Goal: Participate in discussion: Engage in conversation with other users on a specific topic

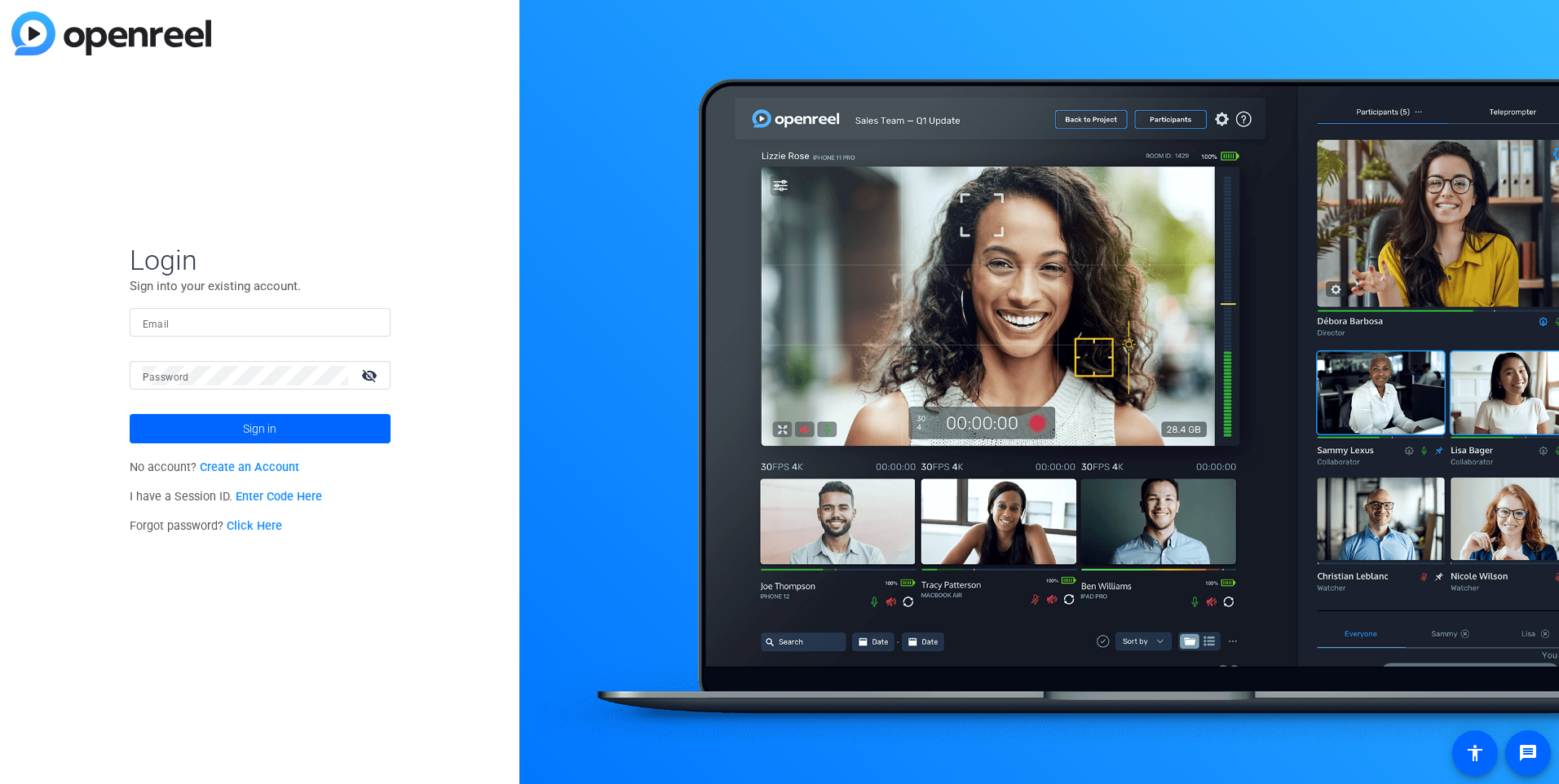
click at [163, 322] on mat-label "Email" at bounding box center [156, 324] width 27 height 11
click at [163, 322] on input "Email" at bounding box center [260, 322] width 235 height 20
type input "denean.groff@velera.com"
click at [175, 375] on mat-label "Password" at bounding box center [166, 378] width 47 height 11
click at [130, 414] on button "Sign in" at bounding box center [260, 428] width 261 height 29
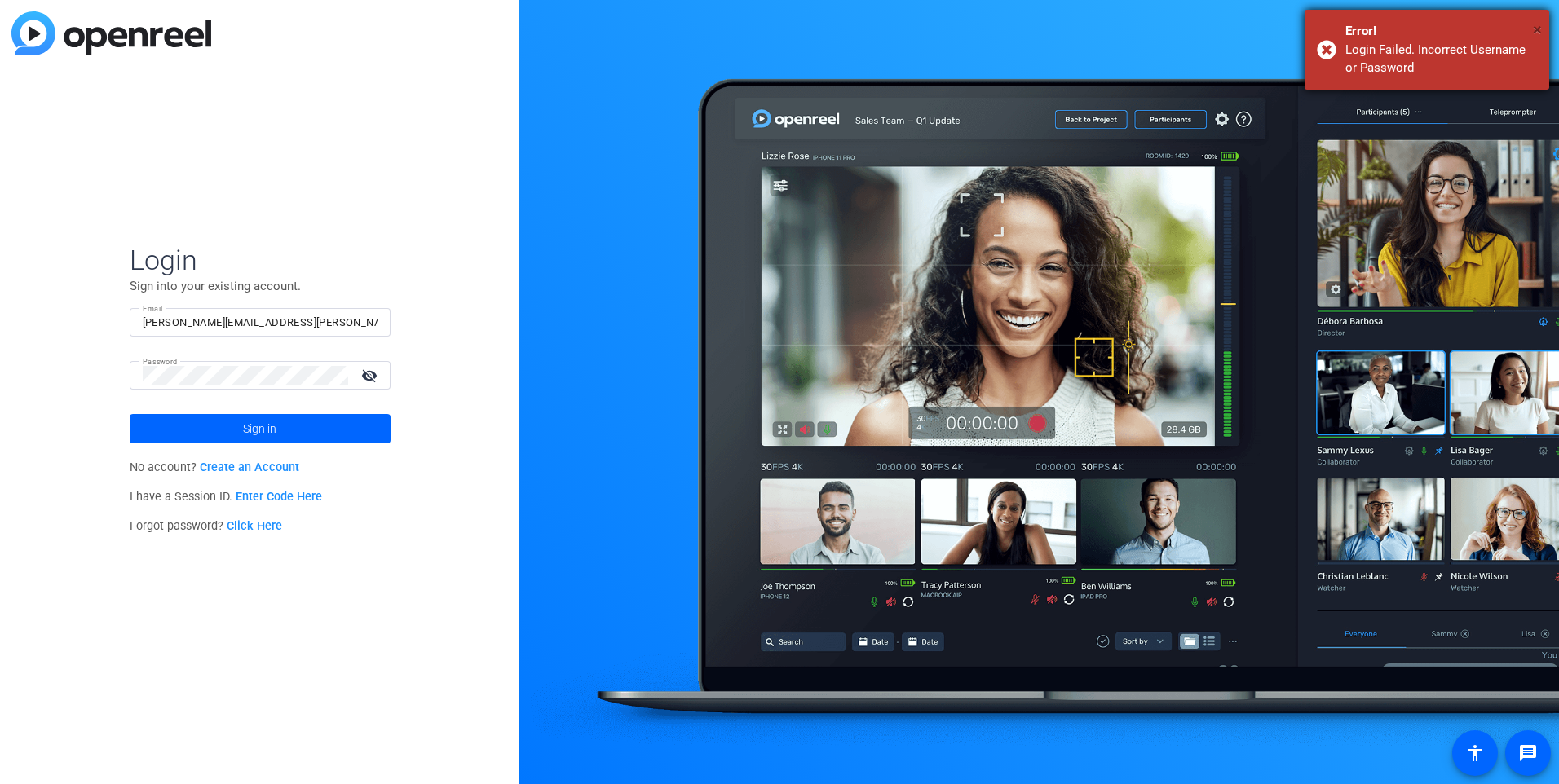
click at [1538, 27] on span "×" at bounding box center [1538, 29] width 9 height 20
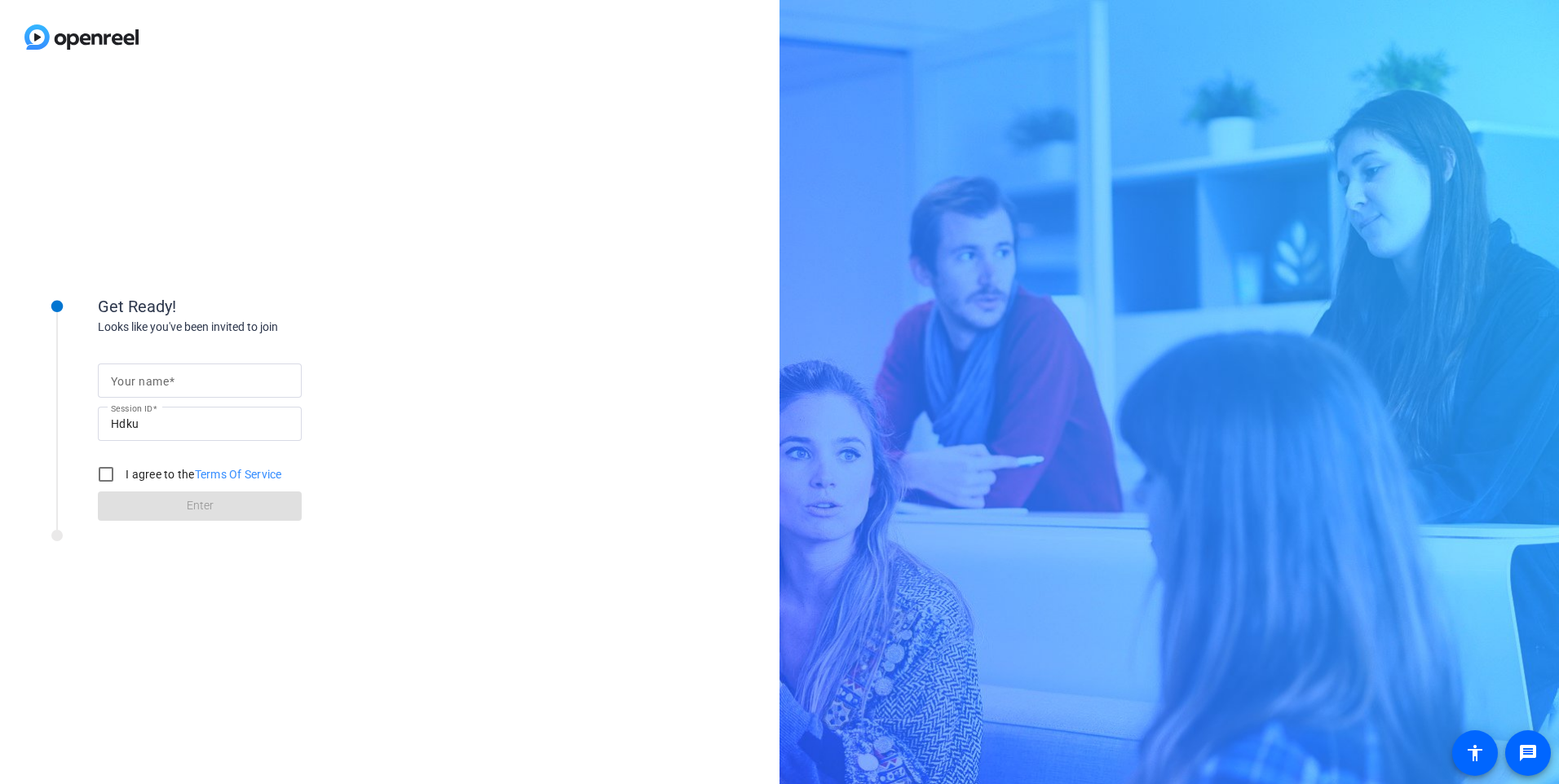
click at [158, 385] on mat-label "Your name" at bounding box center [140, 381] width 58 height 13
click at [158, 385] on input "Your name" at bounding box center [200, 380] width 178 height 20
type input "[PERSON_NAME]"
click at [102, 477] on input "I agree to the Terms Of Service" at bounding box center [106, 474] width 33 height 33
checkbox input "true"
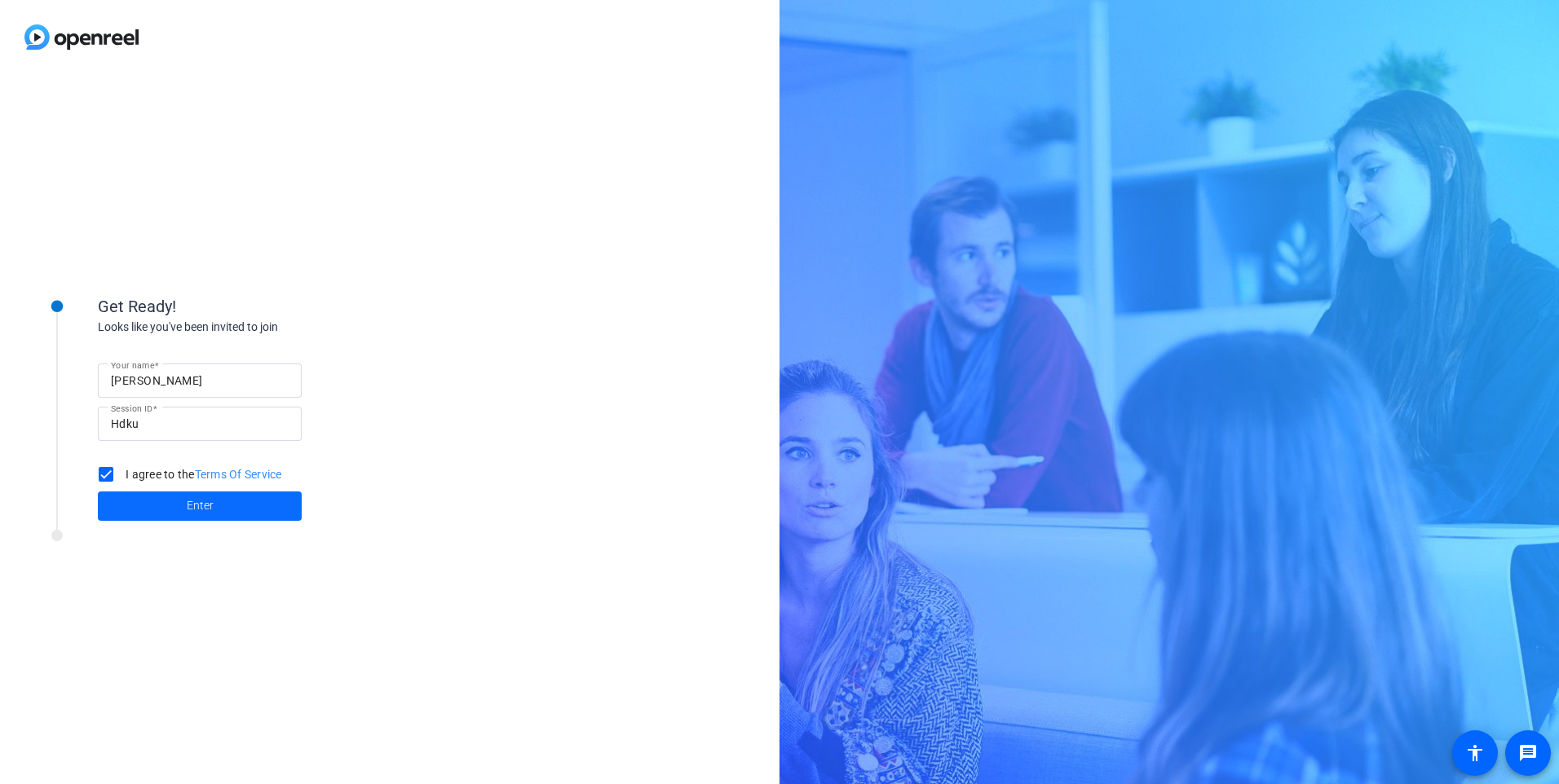
click at [181, 506] on span at bounding box center [200, 506] width 204 height 39
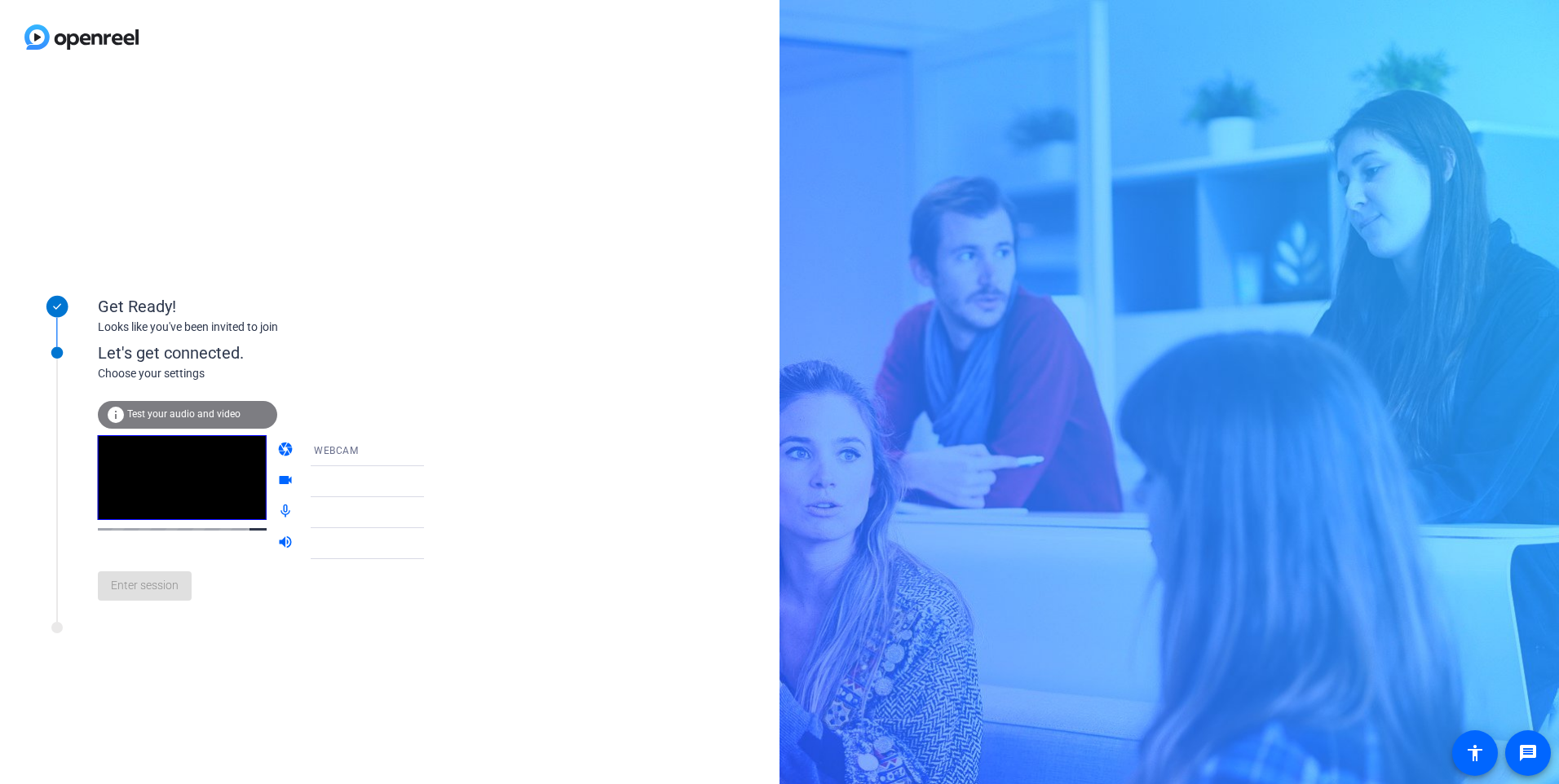
click at [431, 452] on icon at bounding box center [440, 450] width 20 height 20
click at [515, 438] on div at bounding box center [780, 392] width 1559 height 784
click at [436, 481] on icon at bounding box center [440, 482] width 8 height 4
click at [396, 480] on div at bounding box center [375, 481] width 122 height 20
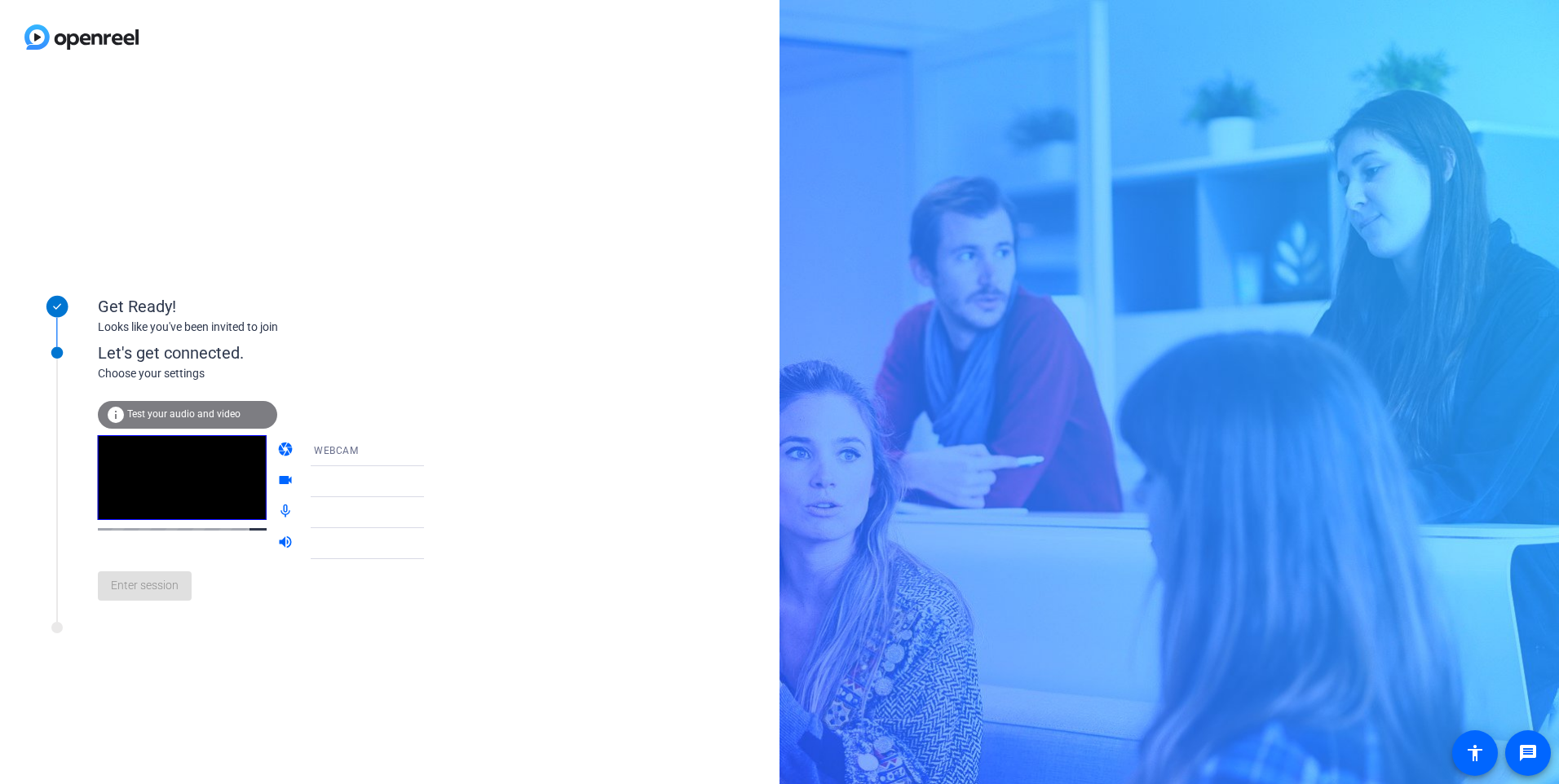
click at [346, 481] on div at bounding box center [375, 481] width 122 height 20
click at [171, 412] on span "Test your audio and video" at bounding box center [183, 414] width 113 height 11
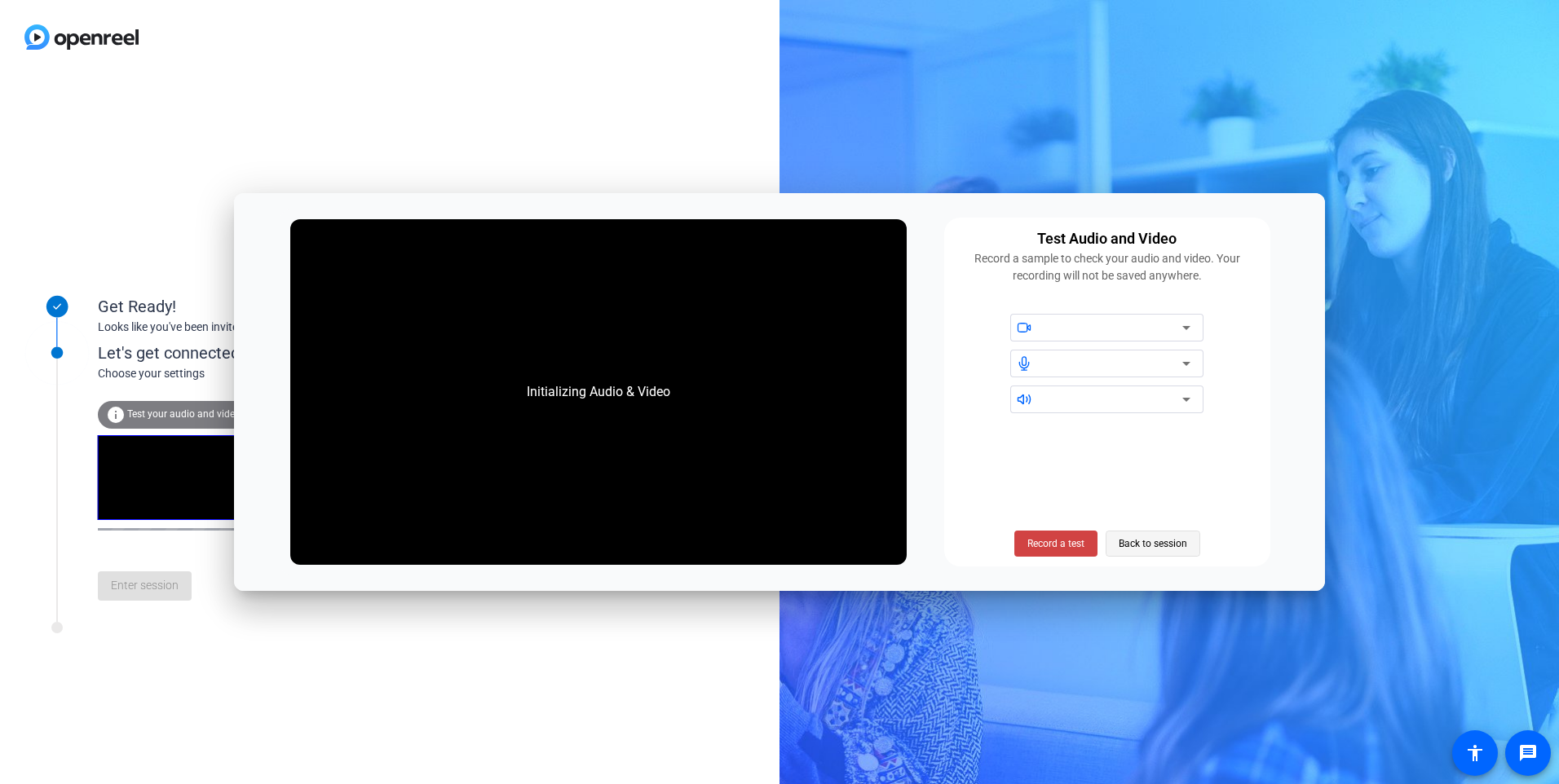
click at [1151, 541] on span "Back to session" at bounding box center [1152, 543] width 68 height 31
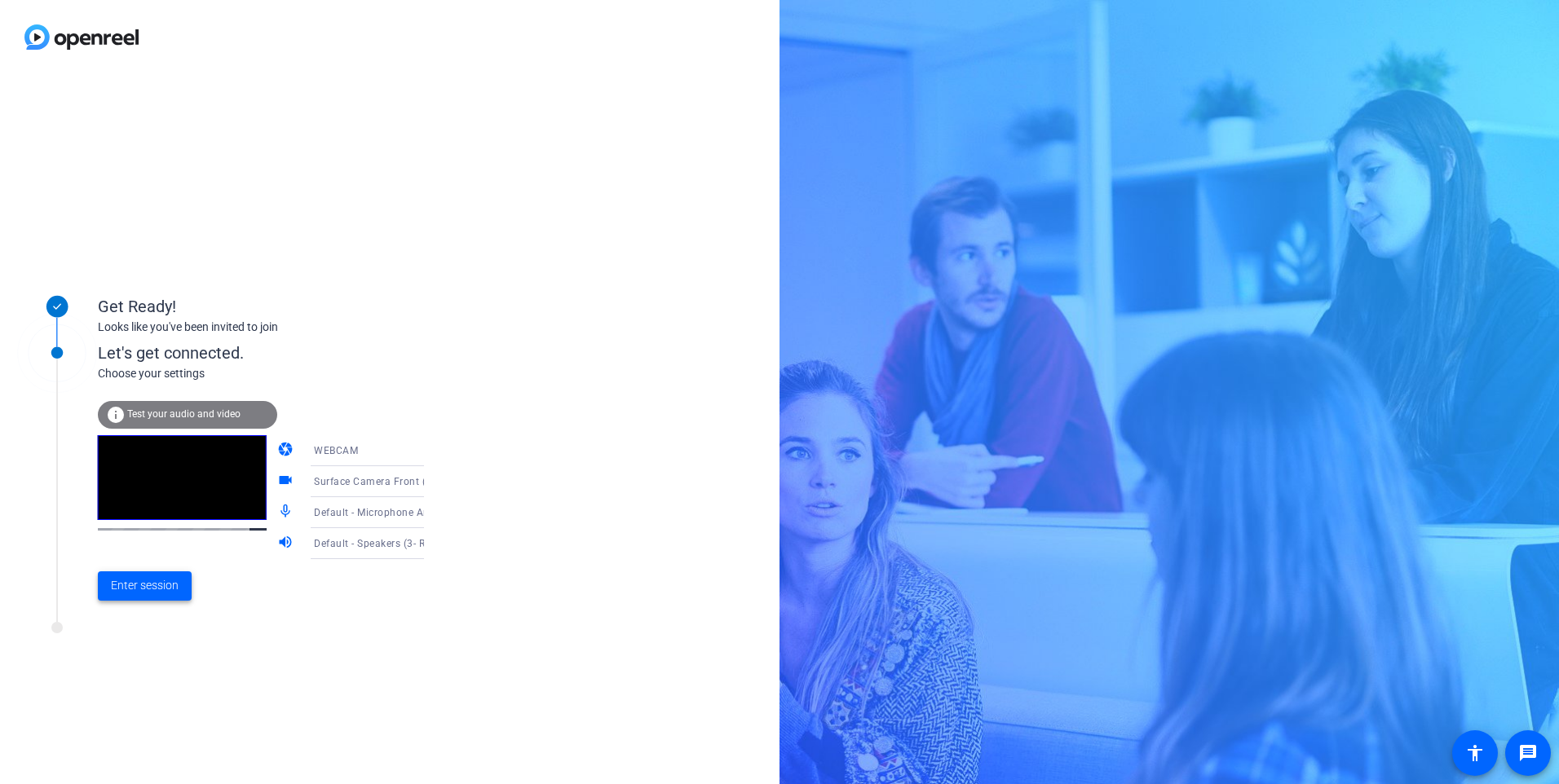
click at [157, 589] on span "Enter session" at bounding box center [145, 586] width 67 height 17
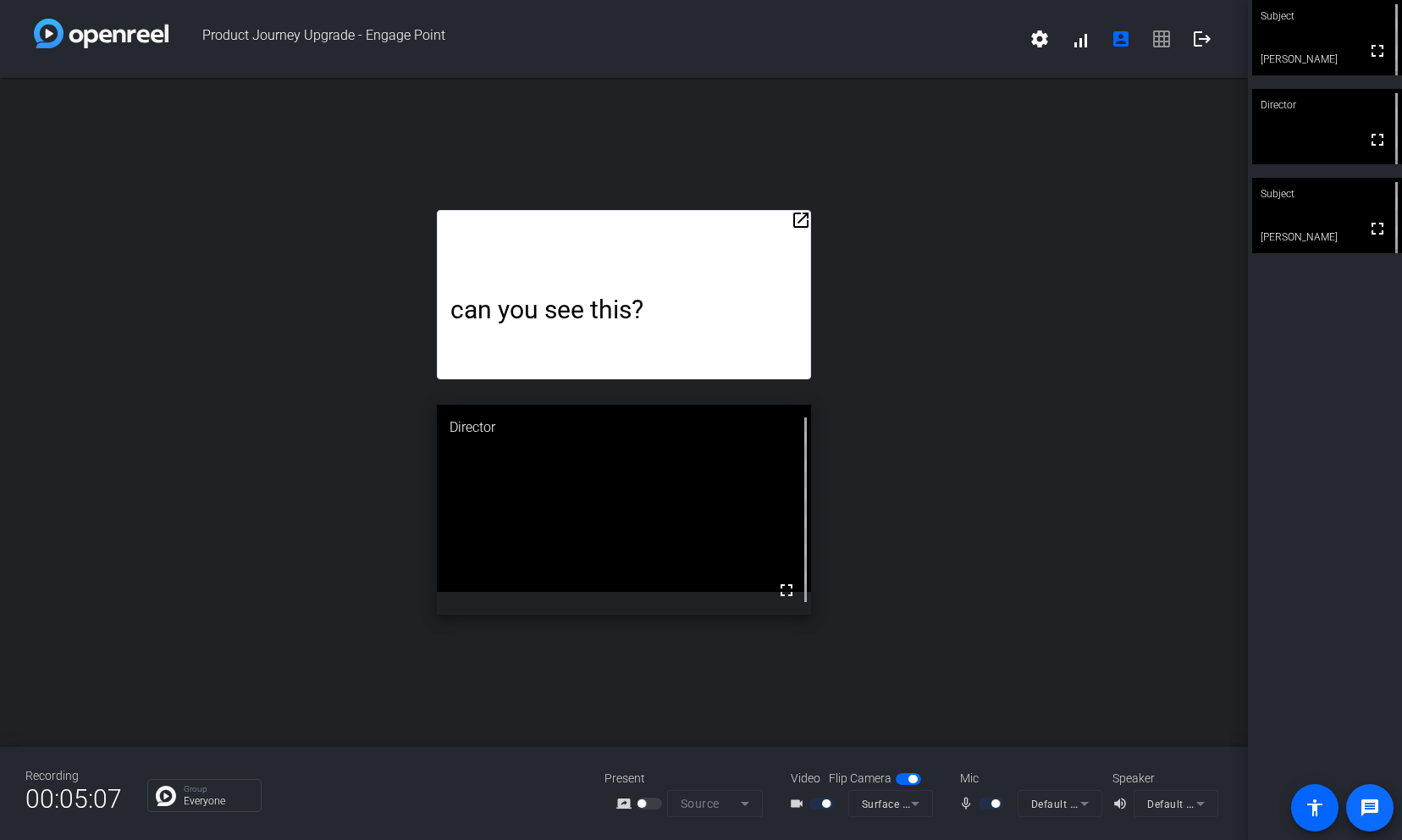
click at [1370, 813] on span at bounding box center [1370, 807] width 41 height 41
click at [202, 768] on div "Everyone ( Group )" at bounding box center [216, 767] width 103 height 20
click at [241, 770] on div "Everyone ( Group )" at bounding box center [216, 767] width 103 height 20
click at [207, 797] on p "Everyone" at bounding box center [217, 800] width 69 height 10
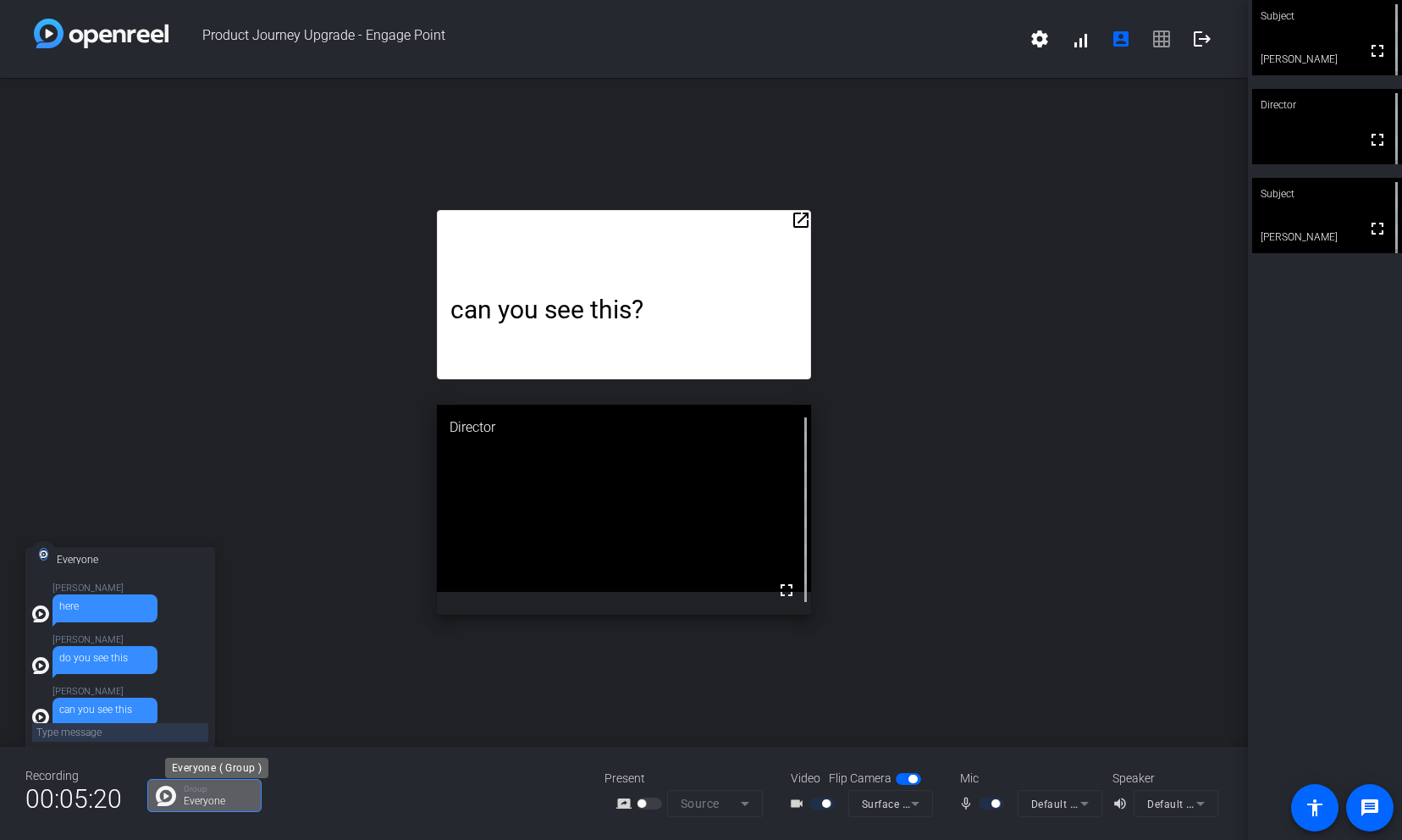
scroll to position [11, 0]
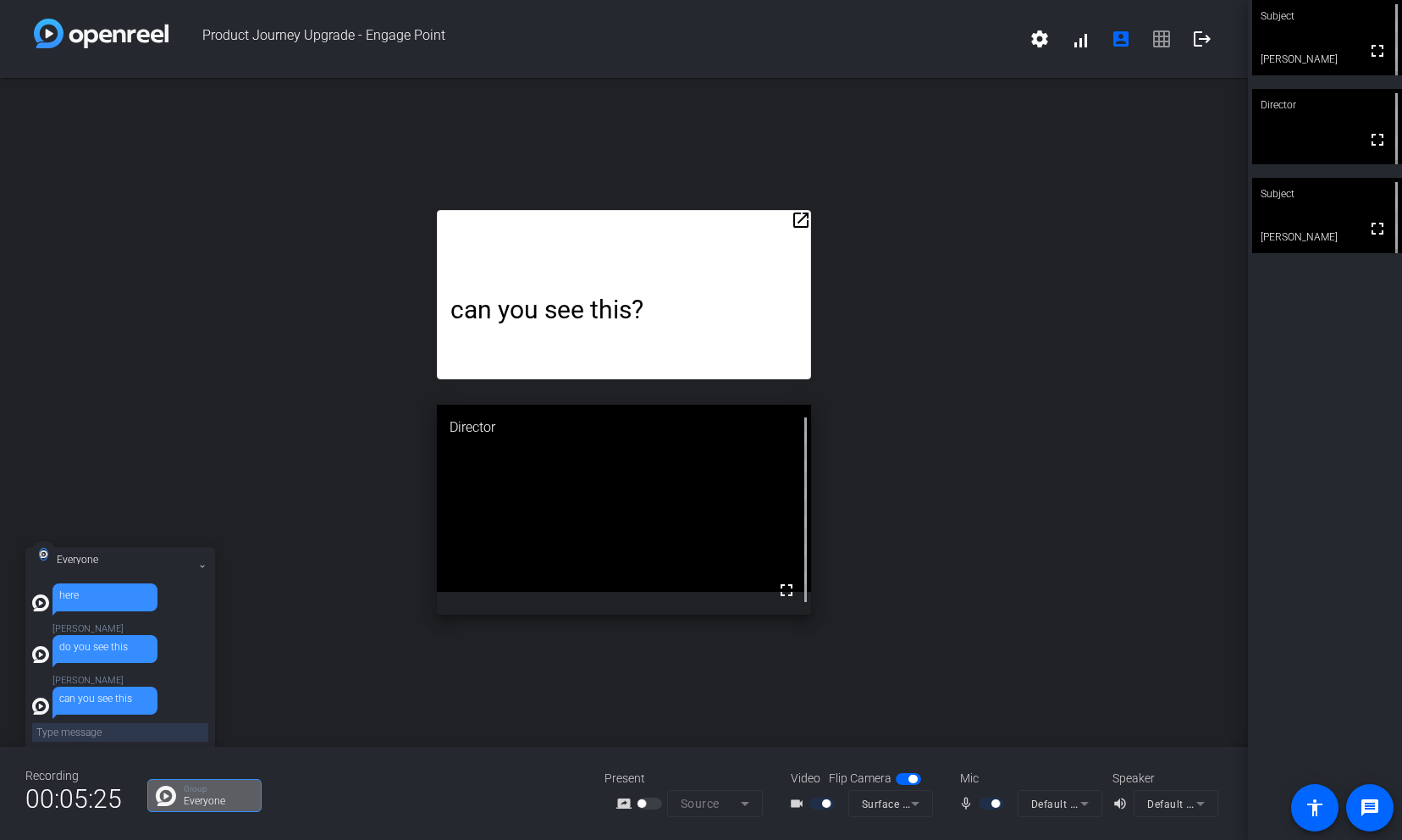
click at [77, 727] on textarea at bounding box center [119, 731] width 176 height 18
click at [76, 731] on textarea at bounding box center [119, 731] width 176 height 18
paste textarea "2. Positive User Experiences: Customized roles within the application provides …"
type textarea "2. Positive User Experiences: Customized roles within the application provides …"
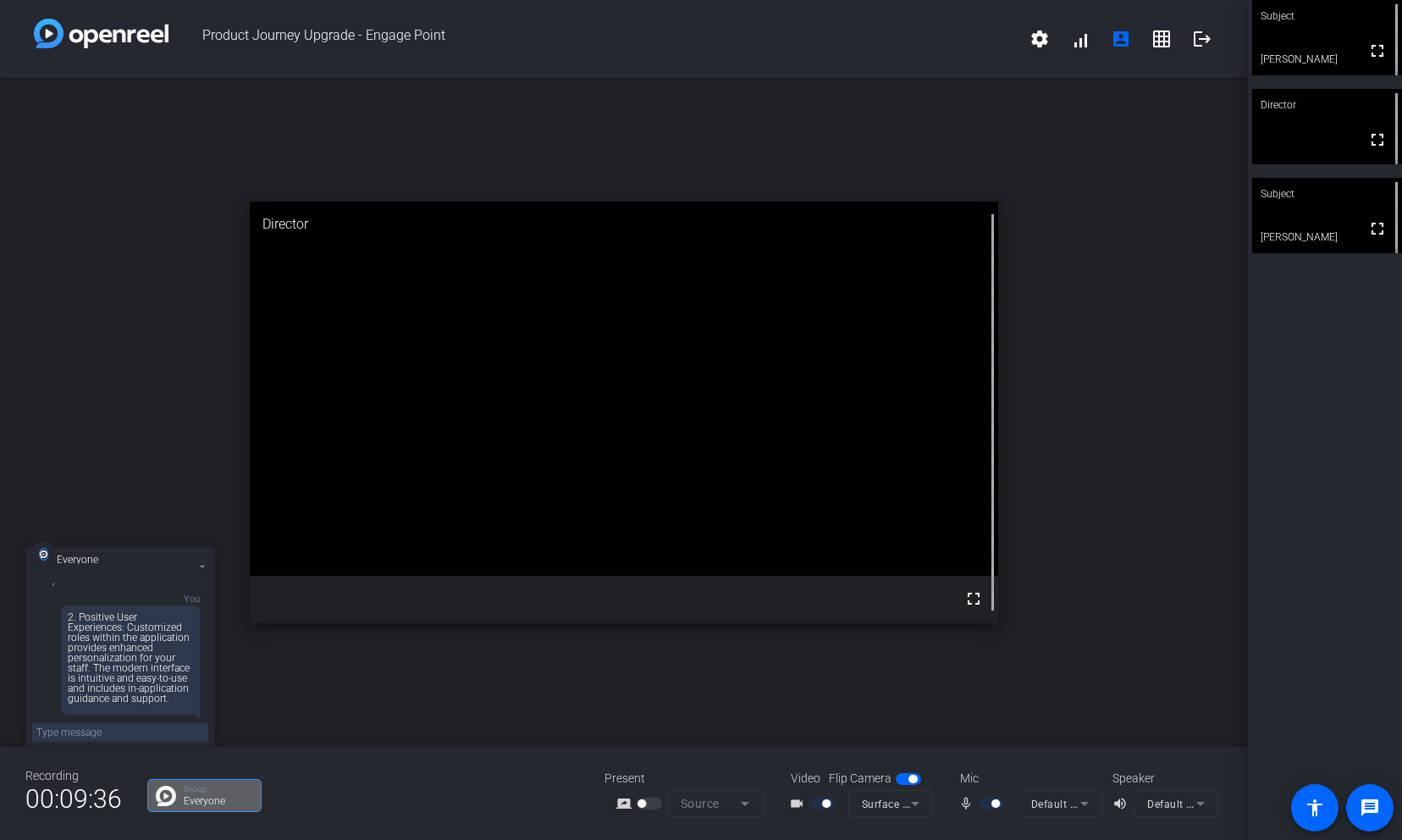
click at [970, 806] on mat-icon "mic_none" at bounding box center [968, 803] width 20 height 20
click at [993, 805] on span "button" at bounding box center [995, 803] width 9 height 9
click at [986, 805] on span "button" at bounding box center [983, 803] width 9 height 9
click at [994, 803] on span "button" at bounding box center [995, 803] width 9 height 9
click at [986, 806] on span "button" at bounding box center [983, 803] width 9 height 9
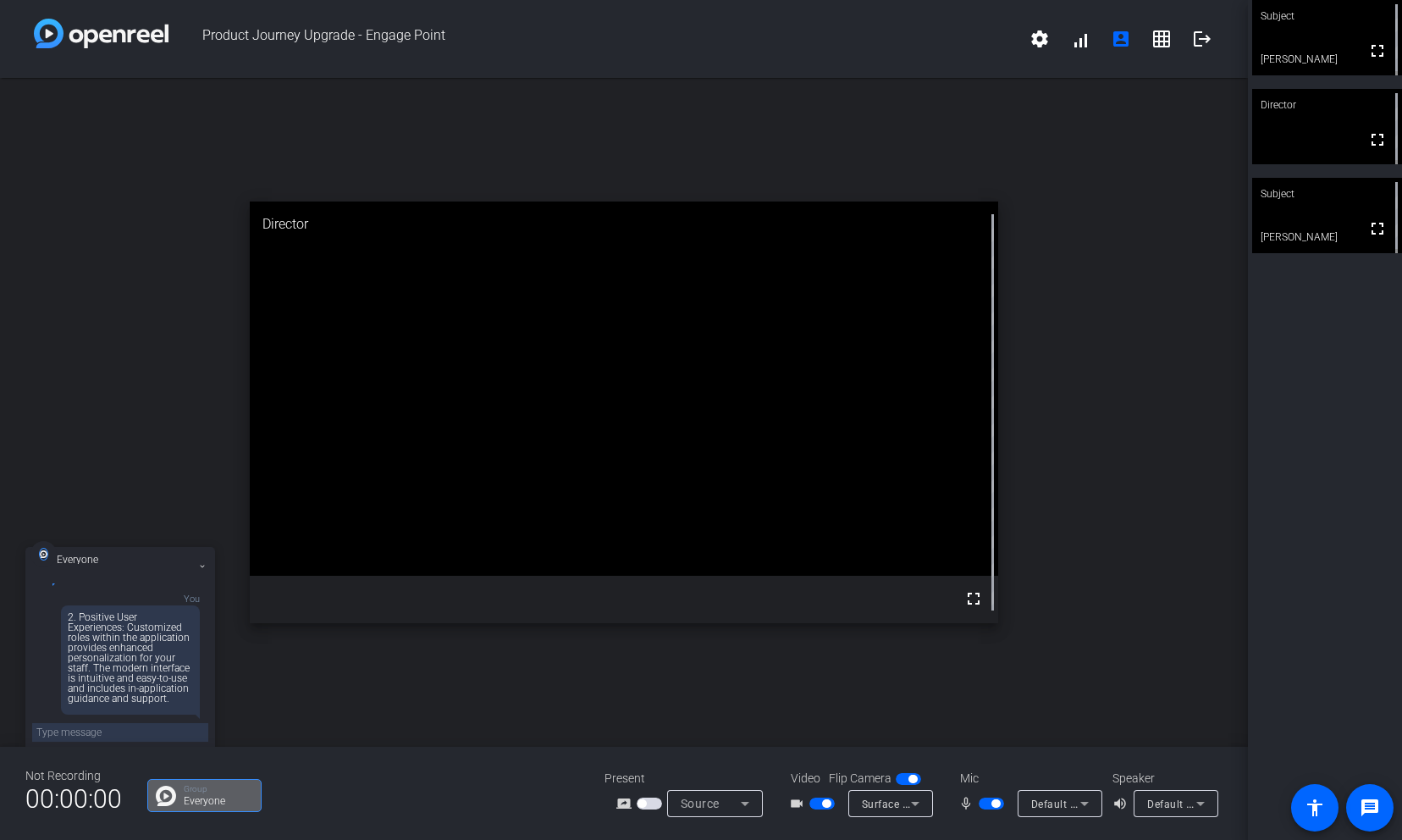
click at [997, 805] on span "button" at bounding box center [995, 803] width 9 height 9
click at [985, 802] on span "button" at bounding box center [983, 803] width 9 height 9
click at [998, 808] on span "button" at bounding box center [992, 803] width 25 height 12
click at [980, 806] on span "button" at bounding box center [983, 803] width 9 height 9
click at [995, 807] on span "button" at bounding box center [992, 803] width 25 height 12
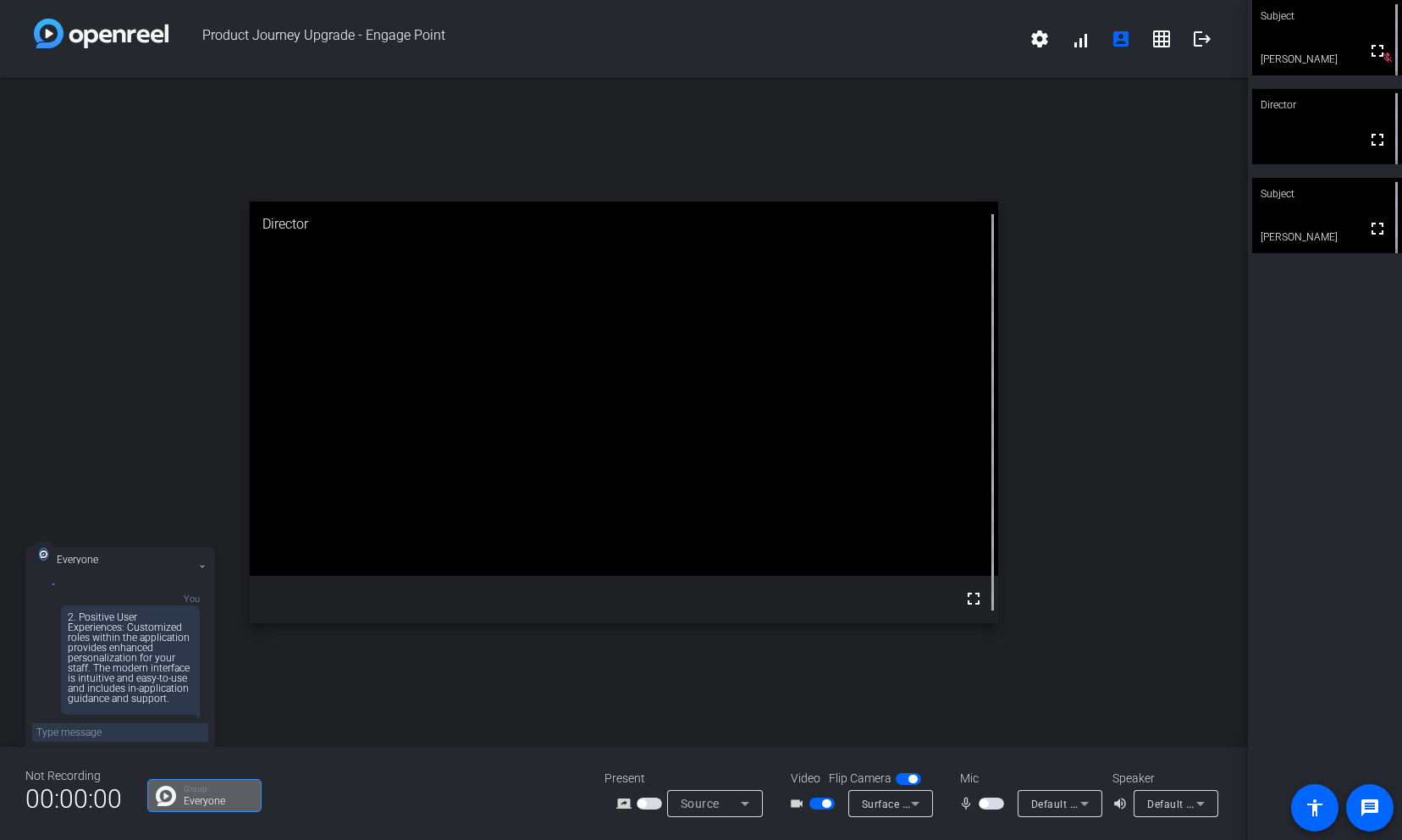
click at [989, 805] on span "button" at bounding box center [992, 803] width 25 height 12
click at [993, 807] on span "button" at bounding box center [992, 803] width 25 height 12
click at [982, 806] on span "button" at bounding box center [983, 803] width 9 height 9
click at [996, 806] on span "button" at bounding box center [995, 803] width 9 height 9
click at [991, 806] on span "button" at bounding box center [992, 803] width 25 height 12
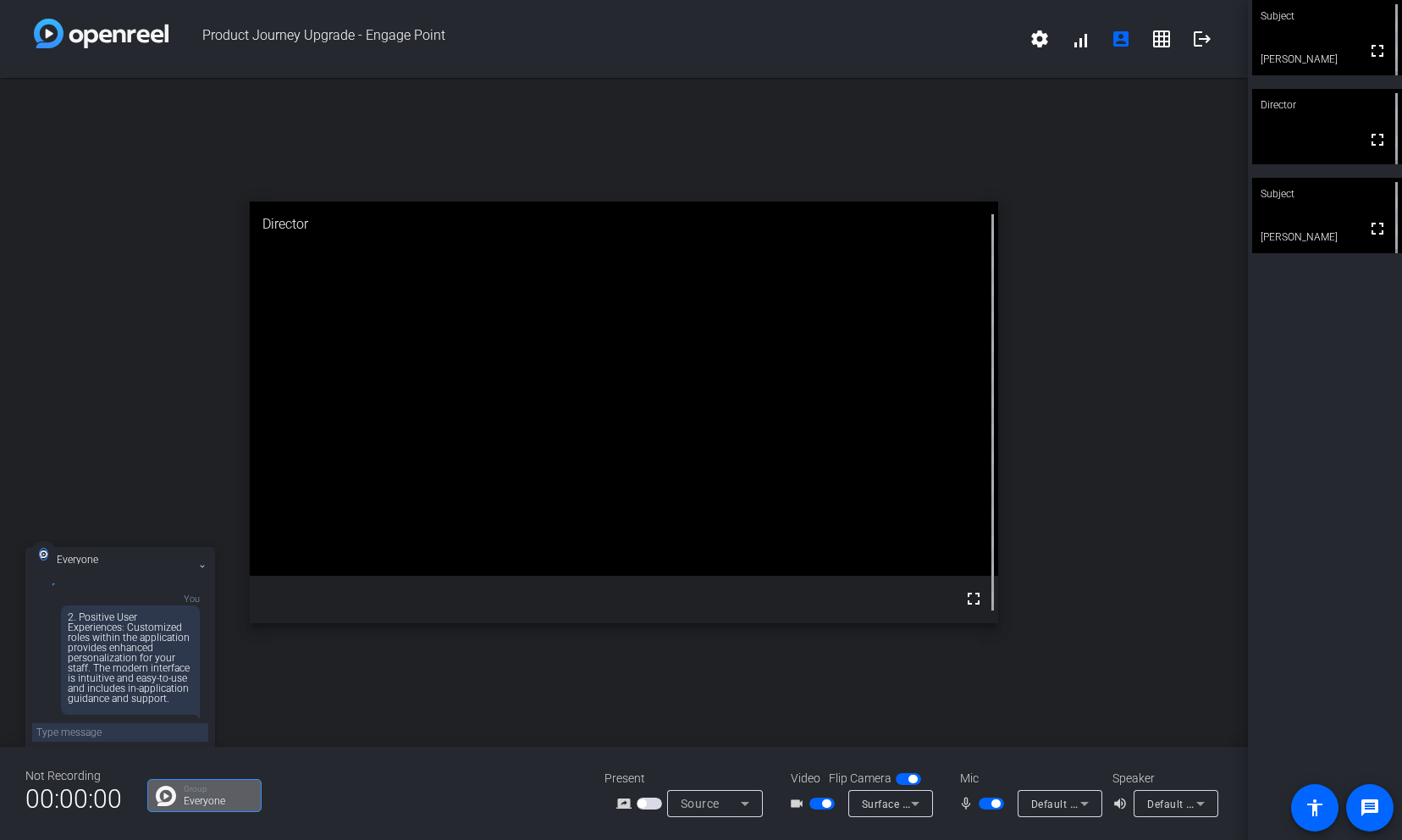
click at [994, 804] on span "button" at bounding box center [995, 803] width 9 height 9
click at [986, 799] on span "button" at bounding box center [983, 803] width 9 height 9
